Goal: Information Seeking & Learning: Learn about a topic

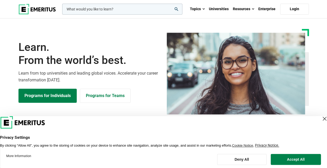
click at [116, 8] on input "woocommerce-product-search-field-0" at bounding box center [122, 9] width 120 height 11
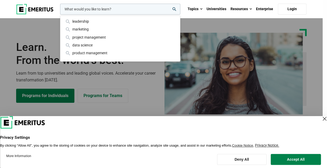
paste input "Product and AI Leadership"
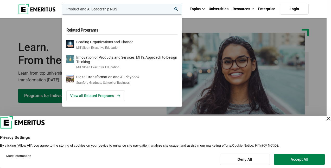
type input "Product and AI Leadership NUS"
click at [61, 10] on button "search" at bounding box center [61, 10] width 0 height 0
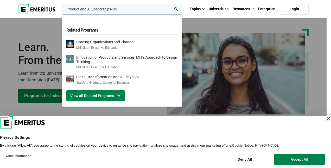
click at [95, 93] on link "View all Related Programs" at bounding box center [95, 95] width 59 height 11
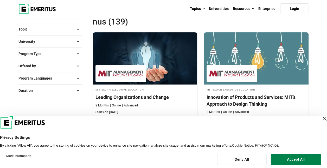
scroll to position [78, 0]
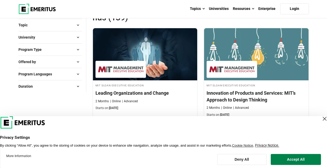
click at [321, 117] on div "Close Layer" at bounding box center [324, 118] width 7 height 7
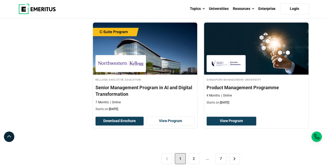
scroll to position [1146, 0]
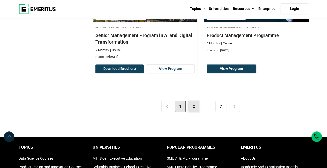
click at [199, 101] on link "2" at bounding box center [194, 106] width 11 height 11
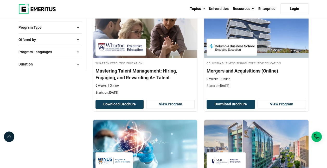
scroll to position [52, 0]
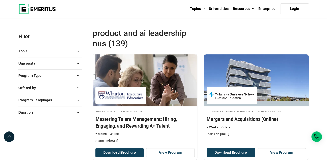
click at [76, 100] on span at bounding box center [78, 100] width 8 height 8
click at [77, 85] on span at bounding box center [78, 88] width 8 height 8
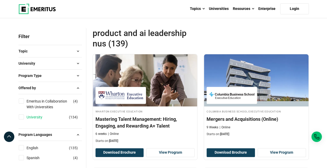
click at [39, 118] on link "University" at bounding box center [40, 117] width 26 height 6
checkbox input "true"
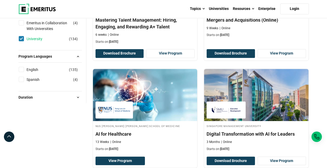
scroll to position [208, 0]
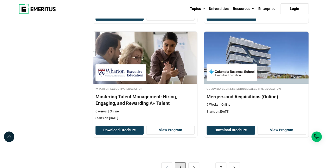
scroll to position [1146, 0]
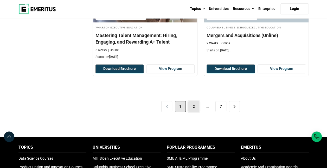
click at [192, 101] on link "2" at bounding box center [194, 106] width 11 height 11
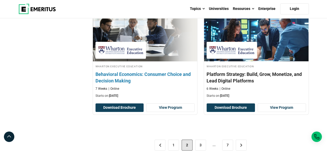
scroll to position [1172, 0]
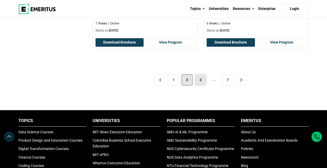
click at [198, 80] on link "3" at bounding box center [200, 79] width 11 height 11
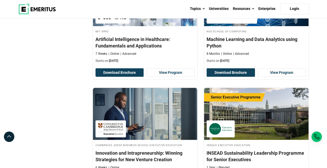
scroll to position [469, 0]
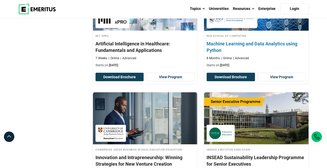
click at [235, 42] on h4 "Machine Learning and Data Analytics using Python" at bounding box center [256, 46] width 99 height 13
